Goal: Communication & Community: Answer question/provide support

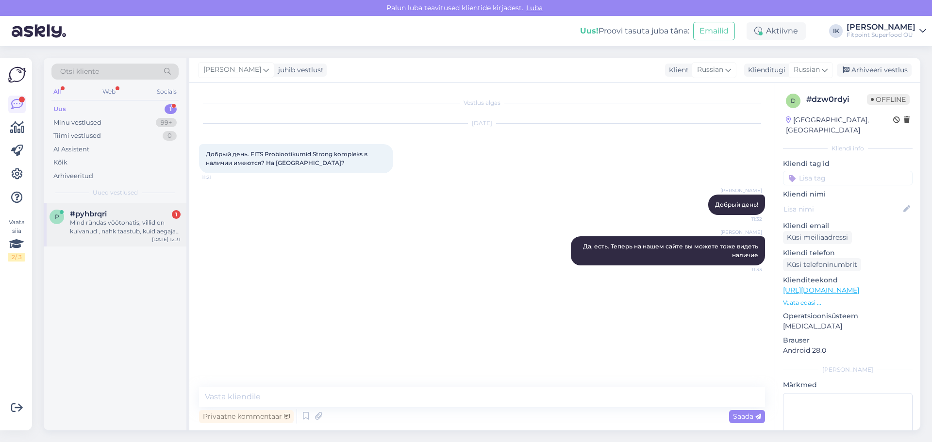
click at [123, 233] on div "Mind ründas vöötohatis, villid on kuivanud , nahk taastub, kuid aegajalt [PERSO…" at bounding box center [125, 226] width 111 height 17
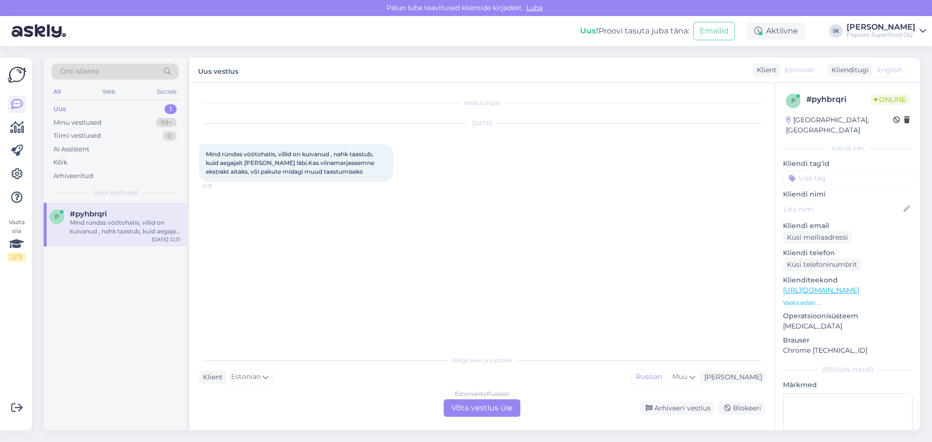
click at [468, 404] on div "Estonian to Russian Võta vestlus üle" at bounding box center [482, 407] width 77 height 17
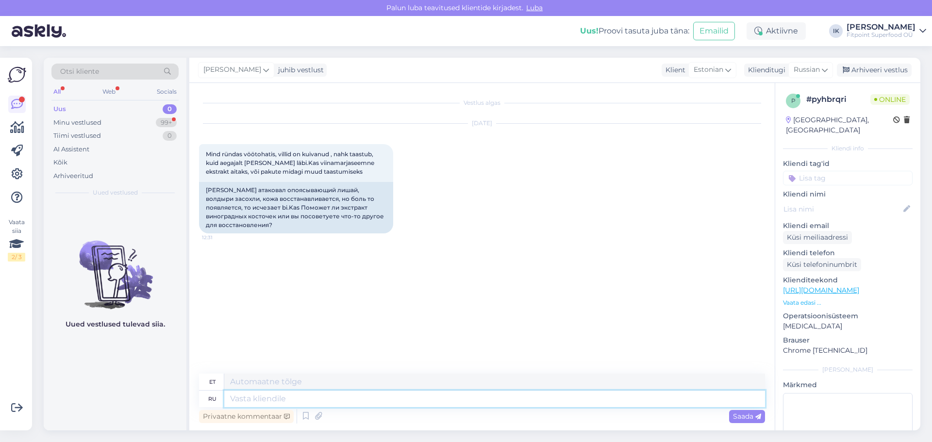
click at [252, 400] on textarea at bounding box center [494, 399] width 541 height 17
click at [266, 401] on textarea at bounding box center [494, 399] width 541 height 17
type textarea "Lj"
type textarea "L"
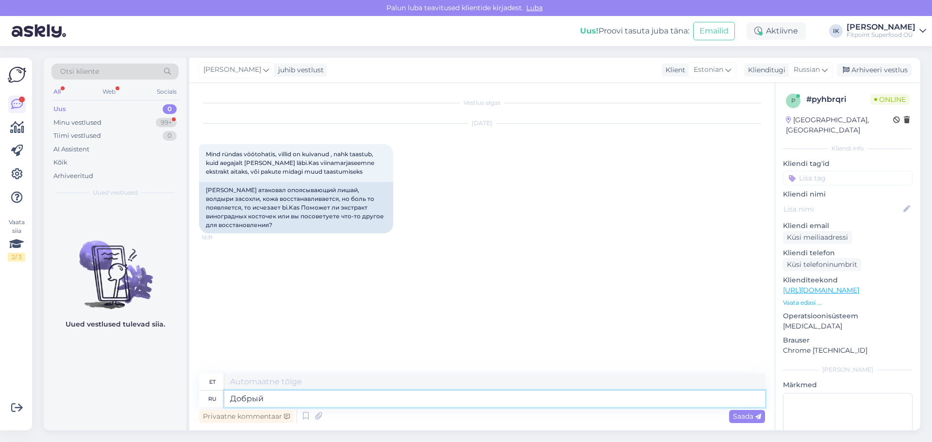
type textarea "Добрый"
type textarea "Lahke"
type textarea "Добрый день!"
type textarea "Tere päevast"
type textarea "[PERSON_NAME]"
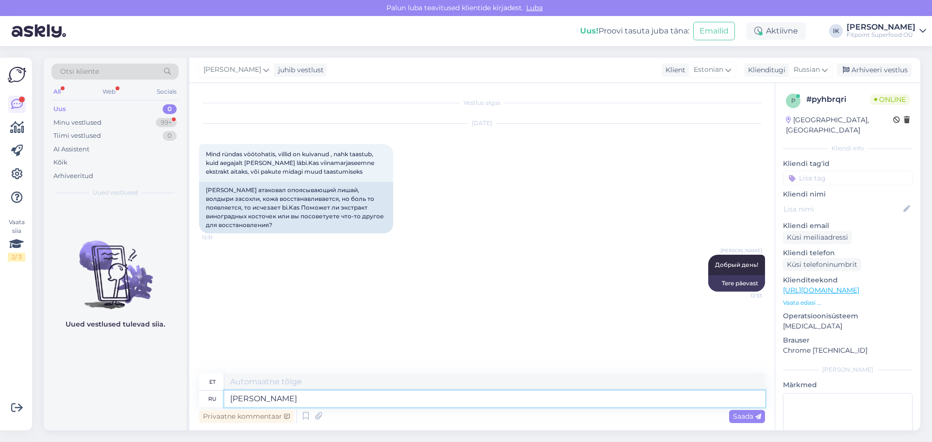
type textarea "KUNI"
type textarea "К сожалению"
type textarea "Kahjuks"
type textarea "К сожалению я"
type textarea "Kahjuks mina"
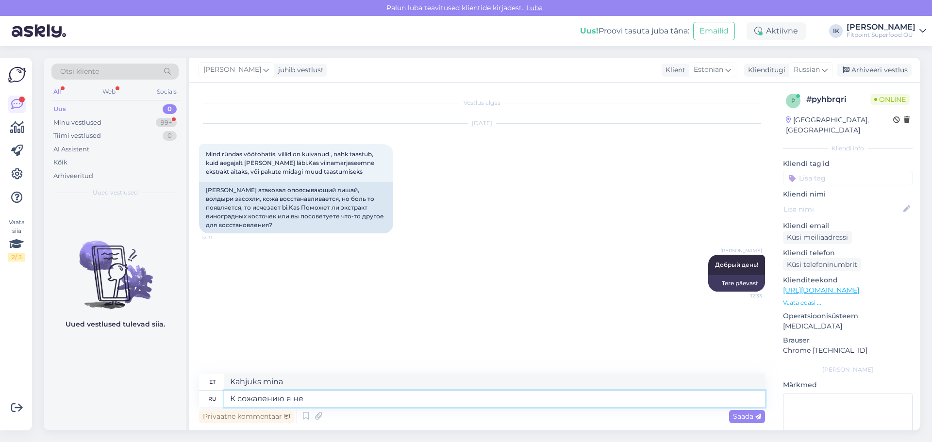
type textarea "К сожалению я не"
type textarea "Kahjuks ma ei"
type textarea "К сожалению я не компетентна"
type textarea "Kahjuks ma pole pädev."
type textarea "К сожалению я не компетентна в"
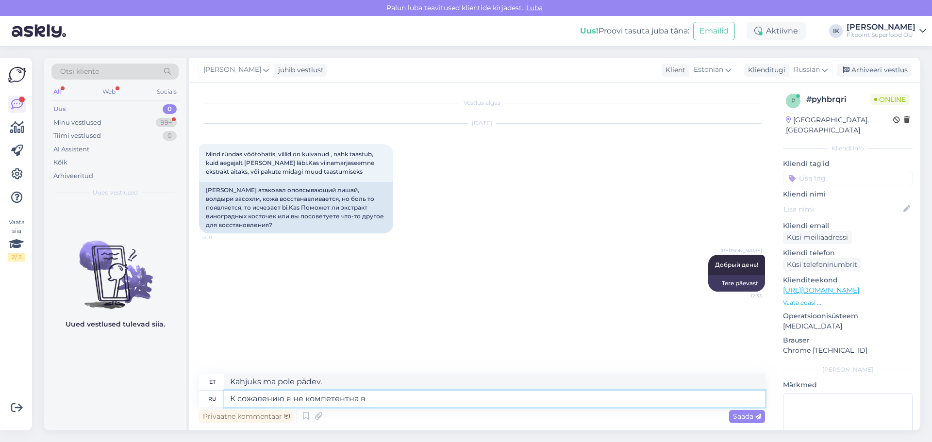
type textarea "Kahjuks pole ma pädev"
type textarea "К сожалению я не компетентна в этом в"
type textarea "Kahjuks pole ma selles pädev."
type textarea "К сожалению я не компетентна в этом вопросе."
type textarea "Kahjuks ei ole ma selles küsimuses pädev."
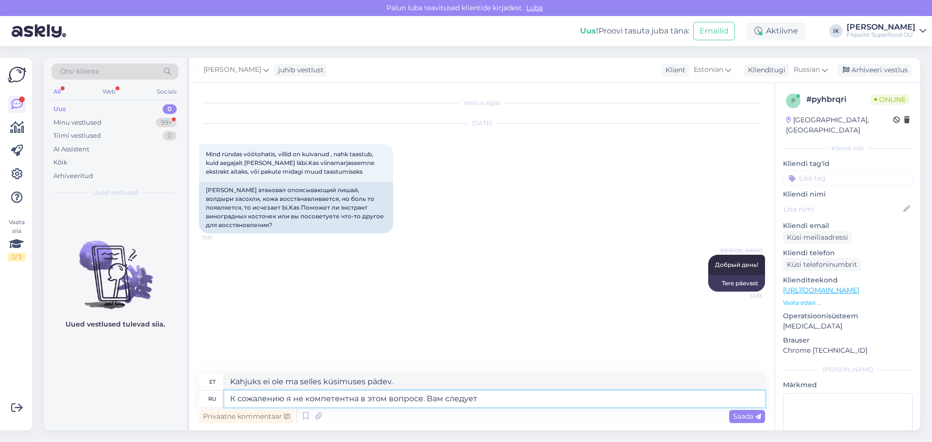
type textarea "К сожалению я не компетентна в этом вопросе. Вам следует п"
type textarea "Kahjuks ei ole ma selles küsimuses pädev. Te peaksite"
type textarea "К сожалению я не компетентна в этом вопросе. Вам следует проконсульти"
type textarea "Kahjuks ei ole ma selles küsimuses pädev. Peaksite konsulteerima prokonsuliga."
type textarea "К сожалению я не компетентна в этом вопросе. Вам следует проконсультировать"
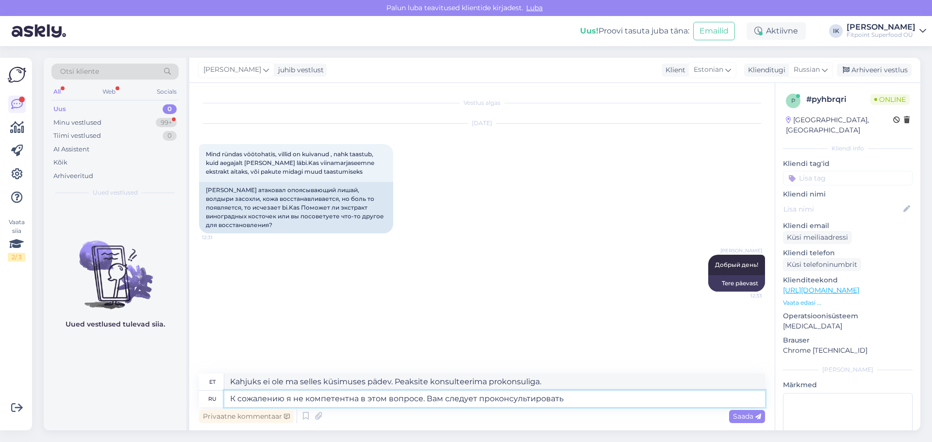
type textarea "Kahjuks ei ole ma selles küsimuses pädev. Peaksite konsulteerima."
type textarea "К сожалению я не компетентна в этом вопросе. Вам следует проконсультироваться с"
type textarea "Kahjuks ei ole ma selles küsimuses pädev. Peaksite konsulteerima"
type textarea "К сожалению я не компетентна в этом вопросе. [PERSON_NAME] следует проконсульти…"
type textarea "Kahjuks ei ole ma selles küsimuses pädev. Peaksite konsulteerima arstiga."
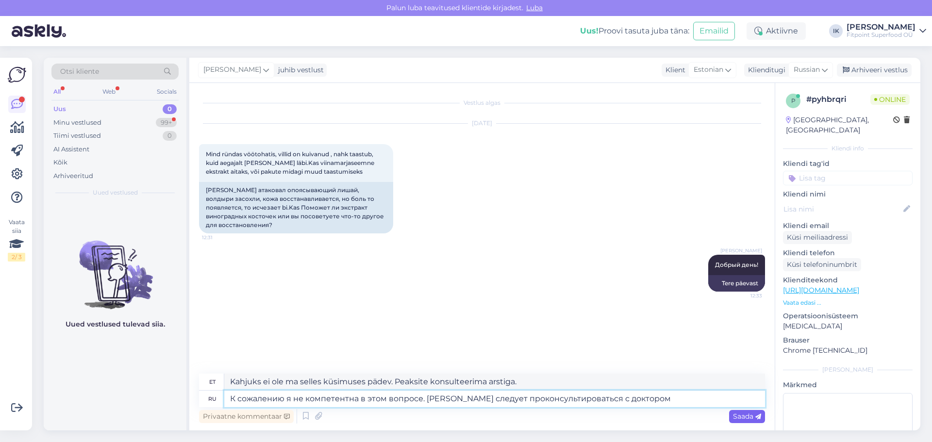
type textarea "К сожалению я не компетентна в этом вопросе. [PERSON_NAME] следует проконсульти…"
click at [743, 416] on span "Saada" at bounding box center [747, 416] width 28 height 9
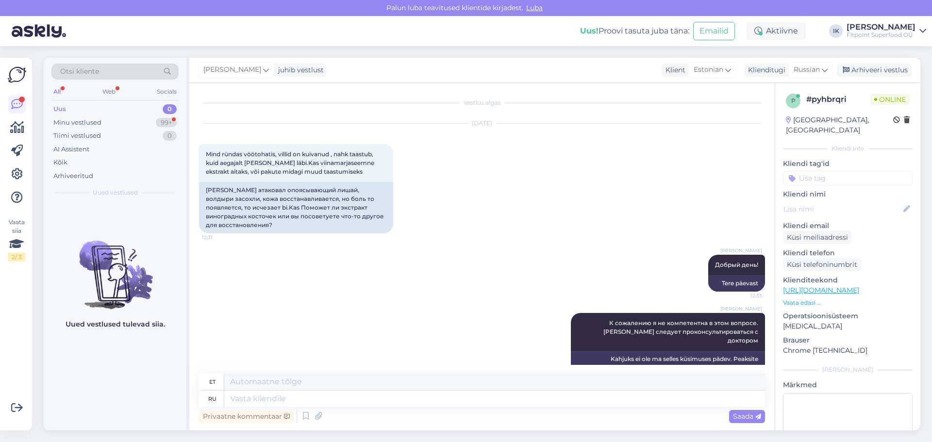
scroll to position [13, 0]
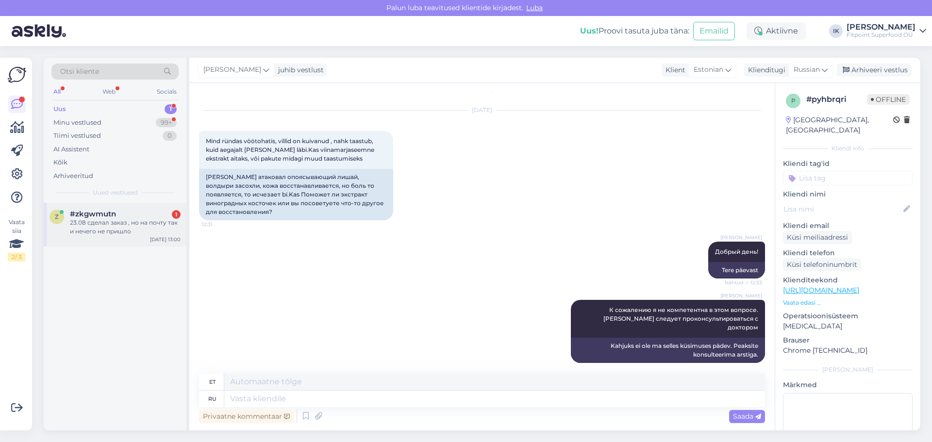
click at [108, 230] on div "23.08 сделал заказ , но на почту так и нечего не пришло" at bounding box center [125, 226] width 111 height 17
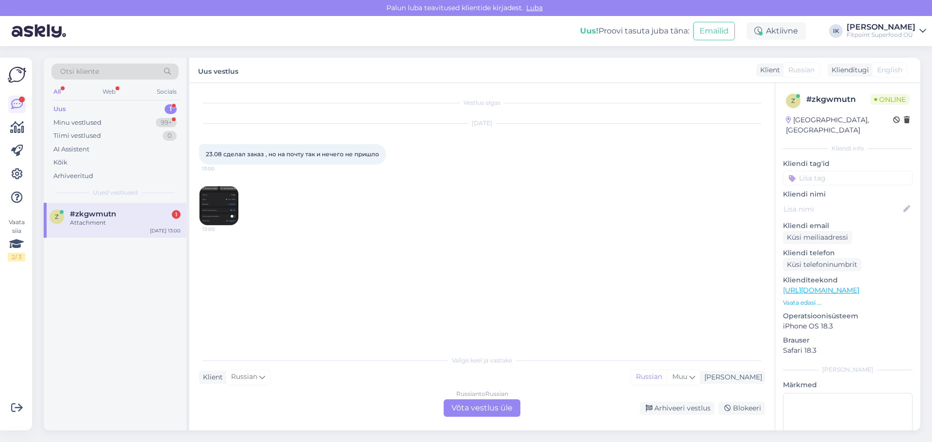
click at [472, 405] on div "Russian to Russian Võta vestlus üle" at bounding box center [482, 407] width 77 height 17
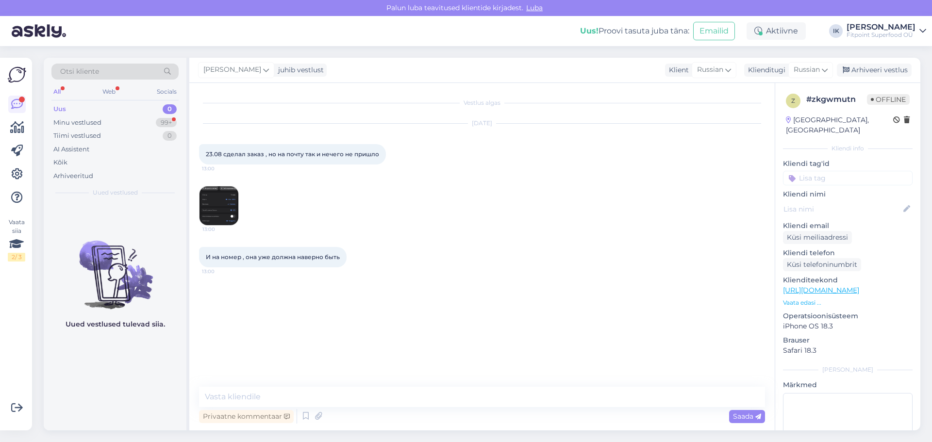
click at [217, 196] on img at bounding box center [218, 205] width 39 height 39
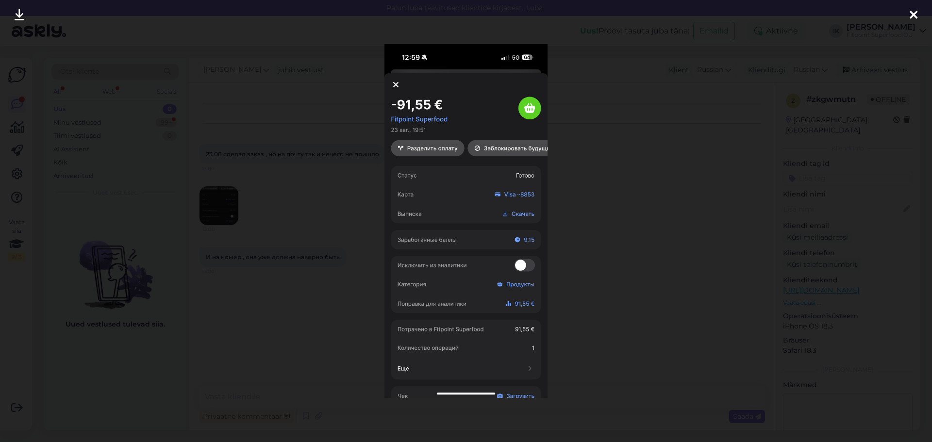
click at [333, 223] on div at bounding box center [466, 221] width 932 height 442
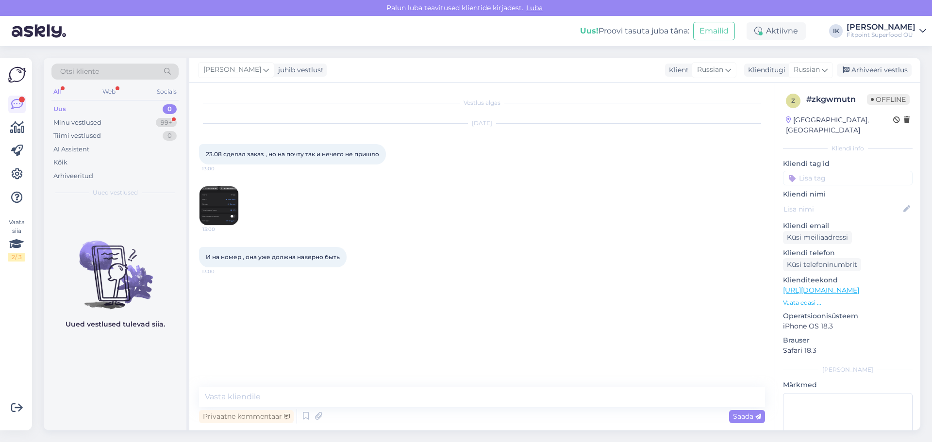
click at [213, 205] on img at bounding box center [218, 205] width 39 height 39
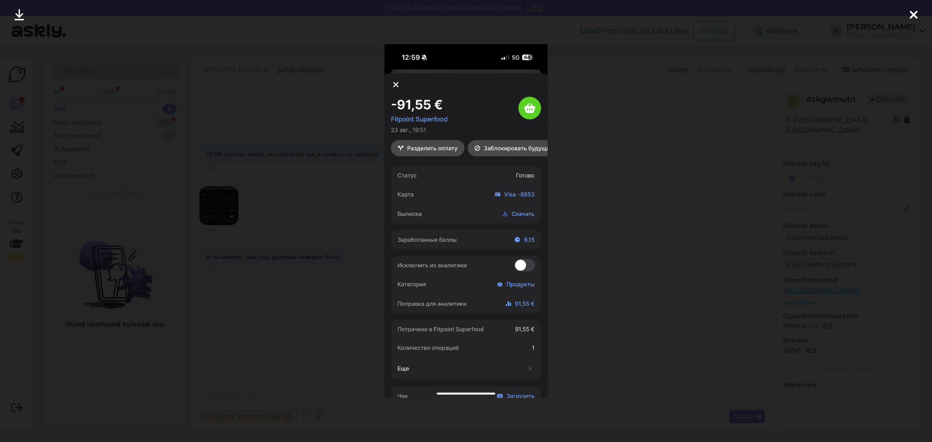
click at [285, 321] on div at bounding box center [466, 221] width 932 height 442
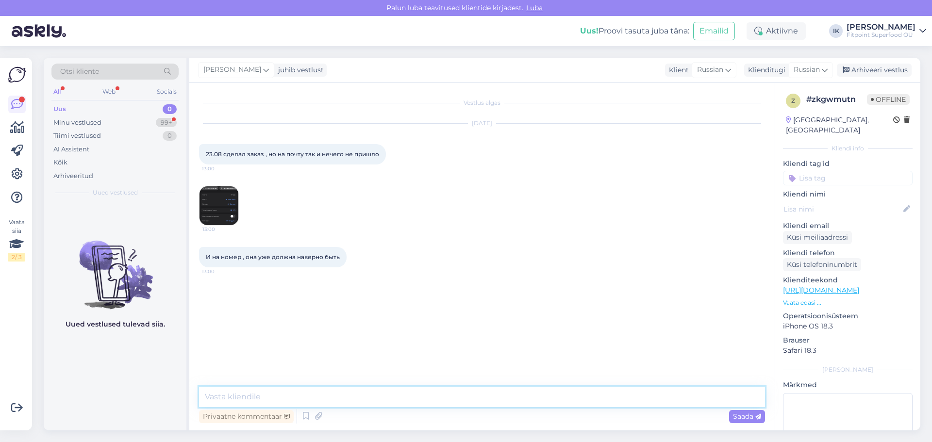
click at [264, 398] on textarea at bounding box center [482, 397] width 566 height 20
type textarea "Ж"
click at [578, 399] on textarea "Добрый день. Нам было бы проще с этим разобраться, если бы Вы уточнили номер за…" at bounding box center [482, 397] width 566 height 20
type textarea "Добрый день. Нам было бы проще с этим разобраться, если бы Вы уточнили номер за…"
click at [733, 420] on span "Saada" at bounding box center [747, 416] width 28 height 9
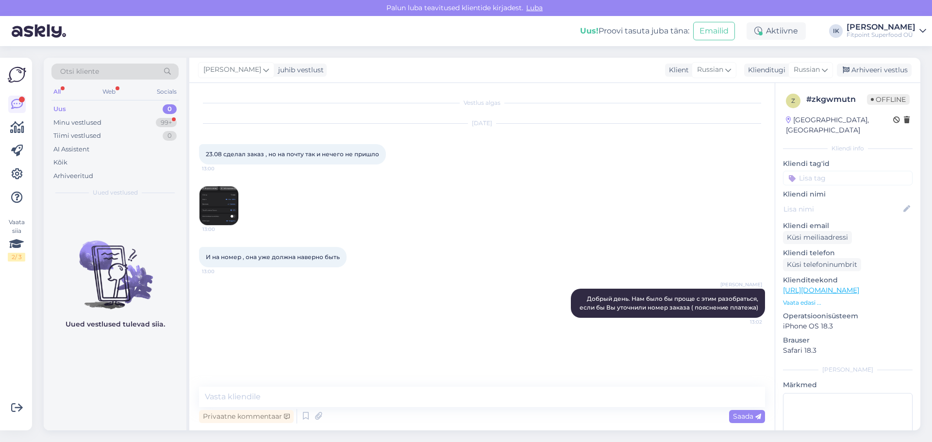
click at [61, 93] on div "All" at bounding box center [56, 91] width 11 height 13
click at [116, 105] on div "Uus 0" at bounding box center [114, 109] width 127 height 14
drag, startPoint x: 179, startPoint y: 107, endPoint x: 172, endPoint y: 109, distance: 7.1
click at [179, 107] on div "Otsi kliente All Web Socials Uus 0 Minu vestlused 99+ Tiimi vestlused 0 AI Assi…" at bounding box center [115, 130] width 143 height 145
click at [172, 109] on div "0" at bounding box center [170, 109] width 14 height 10
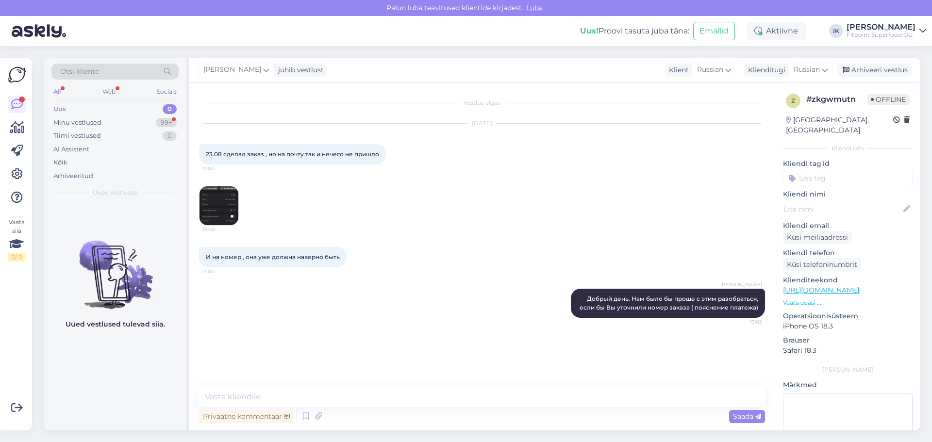
click at [218, 200] on img at bounding box center [218, 205] width 39 height 39
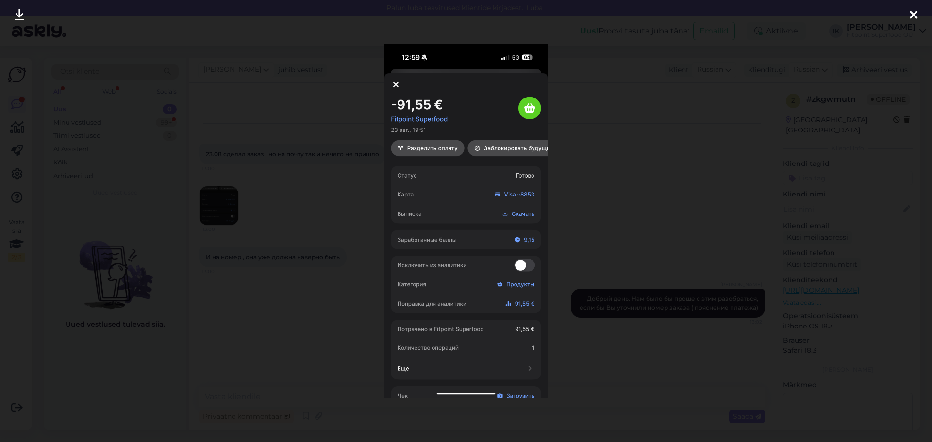
click at [656, 113] on div at bounding box center [466, 221] width 932 height 442
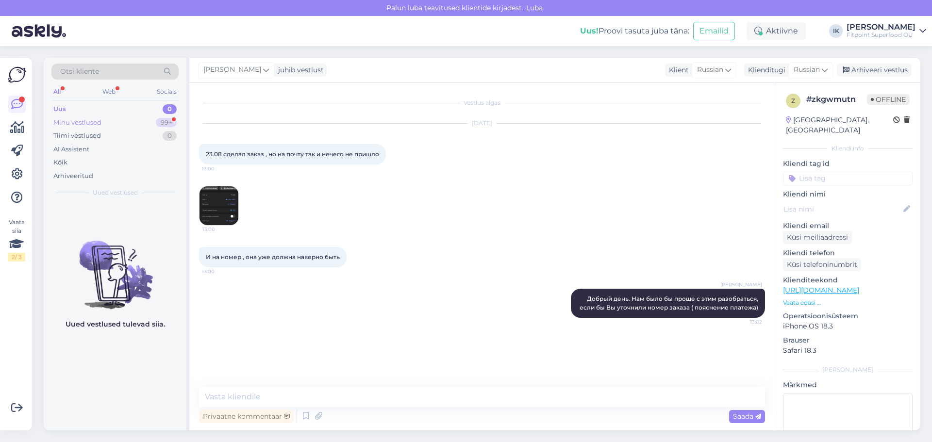
click at [100, 123] on div "Minu vestlused" at bounding box center [77, 123] width 48 height 10
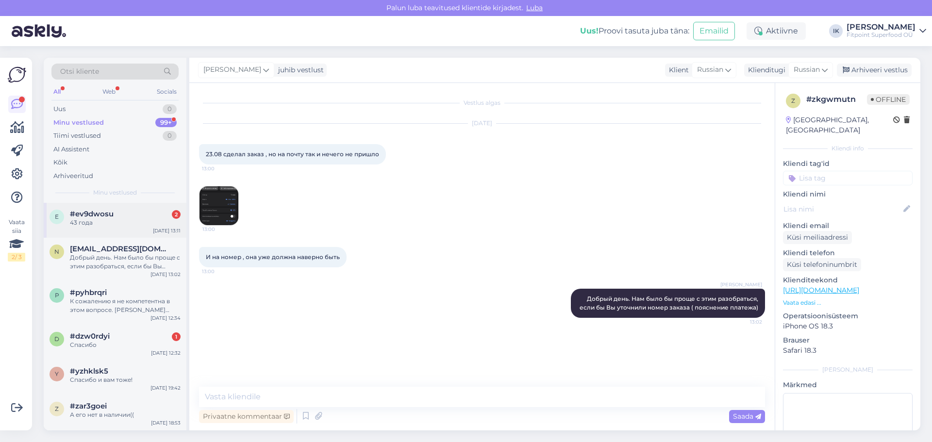
click at [141, 226] on div "43 года" at bounding box center [125, 222] width 111 height 9
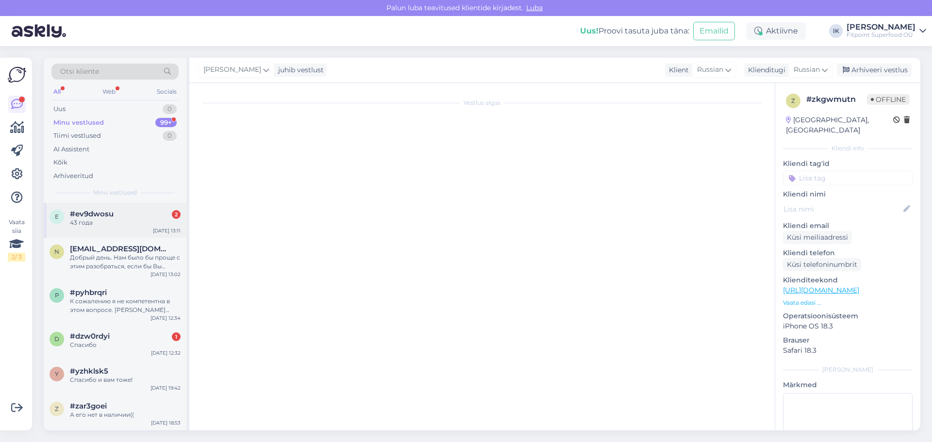
scroll to position [68, 0]
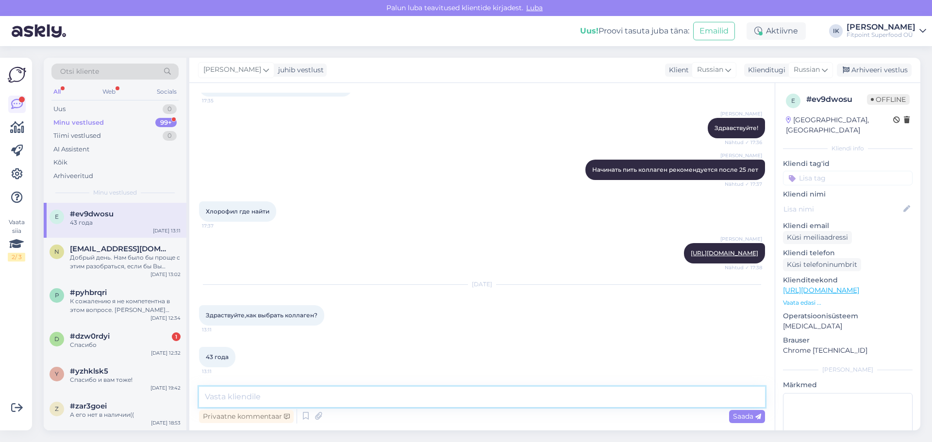
click at [322, 399] on textarea at bounding box center [482, 397] width 566 height 20
click at [111, 267] on div "Добрый день. Нам было бы проще с этим разобраться, если бы Вы уточнили номер за…" at bounding box center [125, 261] width 111 height 17
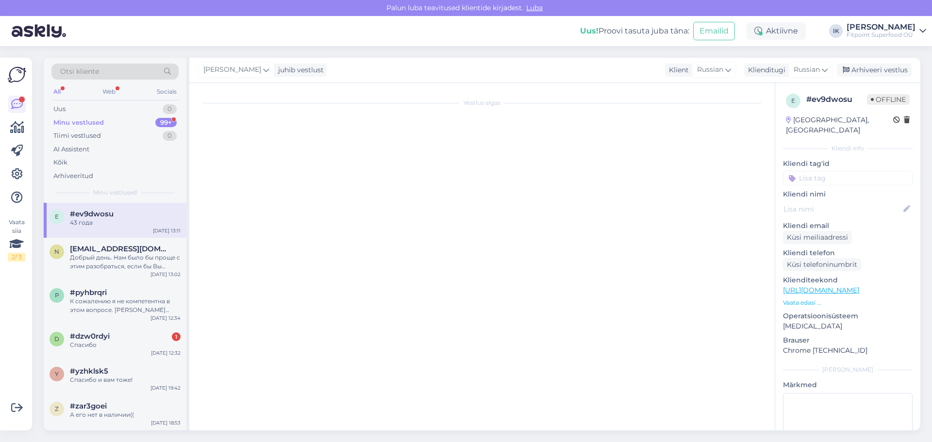
scroll to position [0, 0]
